Goal: Check status

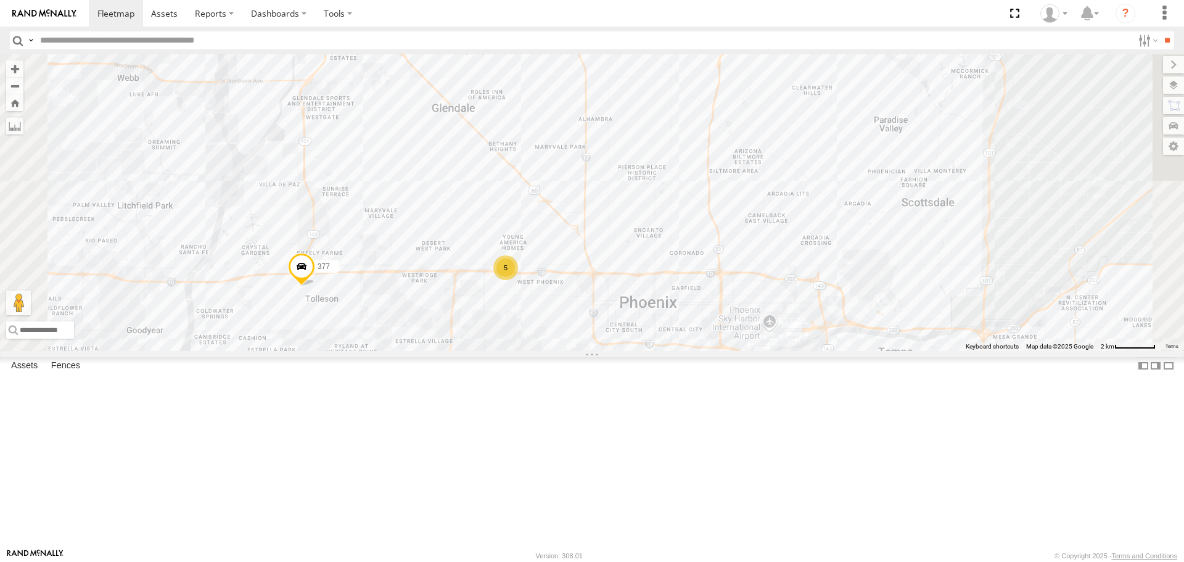
drag, startPoint x: 774, startPoint y: 137, endPoint x: 772, endPoint y: 223, distance: 85.7
click at [772, 223] on div "595 377 324 5" at bounding box center [592, 202] width 1184 height 296
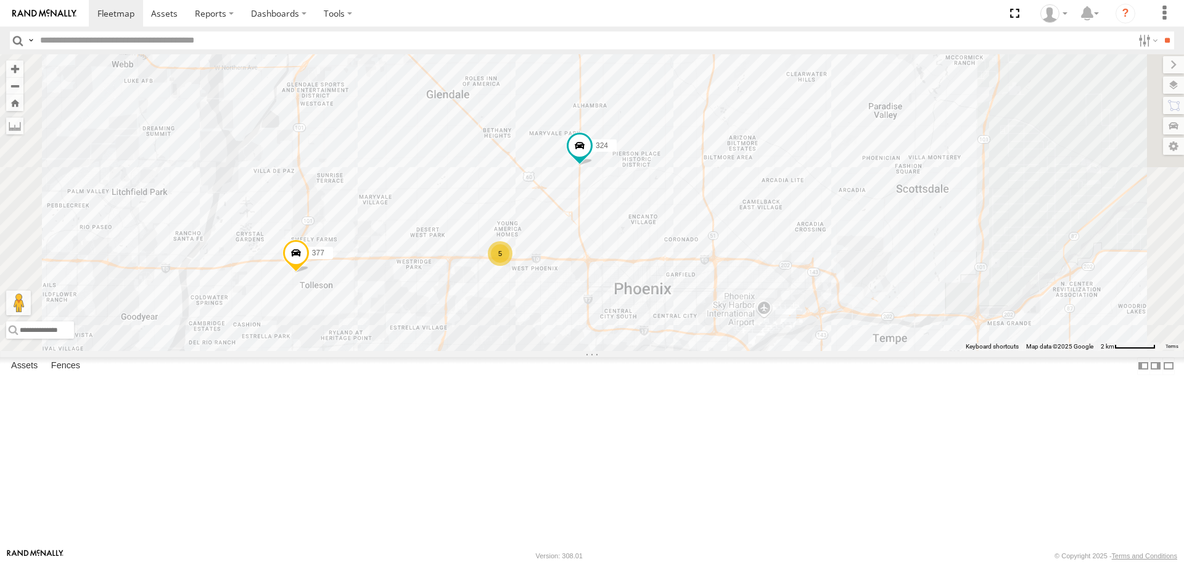
drag, startPoint x: 729, startPoint y: 356, endPoint x: 723, endPoint y: 341, distance: 16.4
click at [723, 341] on div "5 377 324" at bounding box center [592, 202] width 1184 height 296
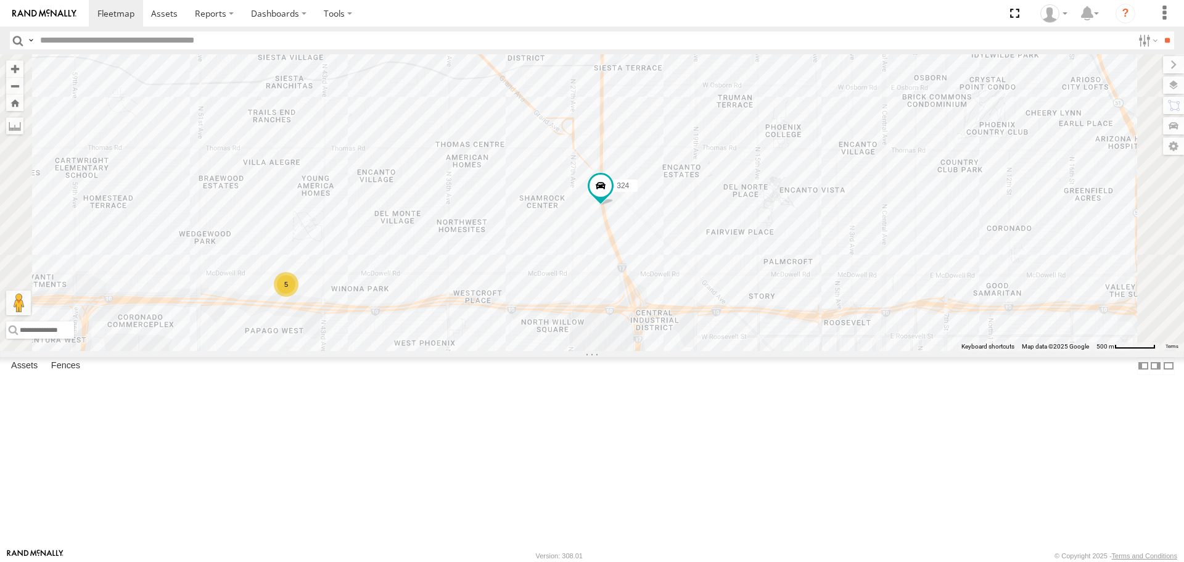
drag, startPoint x: 702, startPoint y: 342, endPoint x: 740, endPoint y: 352, distance: 39.6
click at [740, 350] on div "324 5" at bounding box center [592, 202] width 1184 height 296
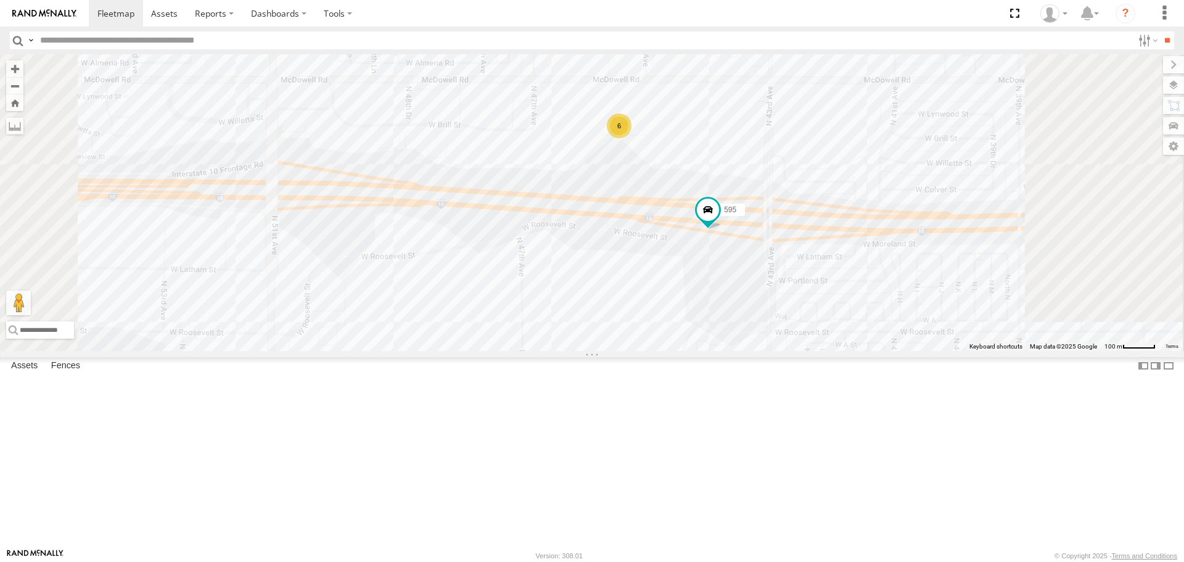
drag, startPoint x: 954, startPoint y: 321, endPoint x: 936, endPoint y: 340, distance: 26.2
click at [936, 340] on div "595 377 6" at bounding box center [592, 202] width 1184 height 296
